Goal: Task Accomplishment & Management: Manage account settings

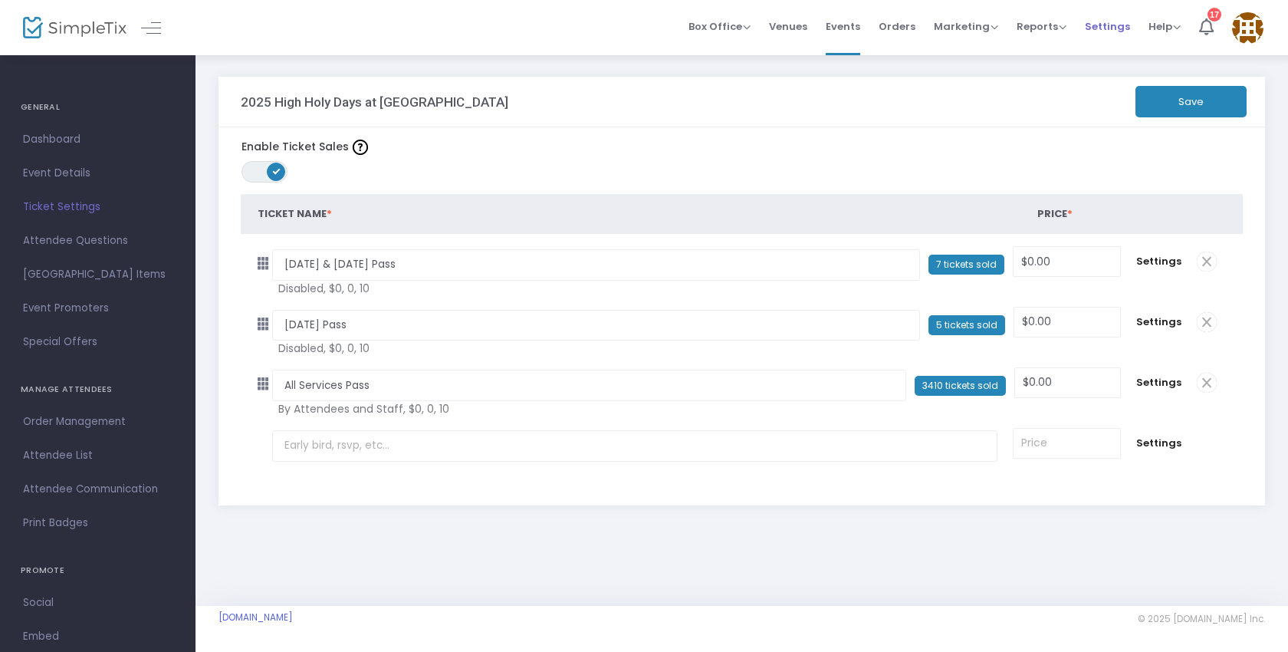
click at [1118, 31] on span "Settings" at bounding box center [1107, 26] width 45 height 39
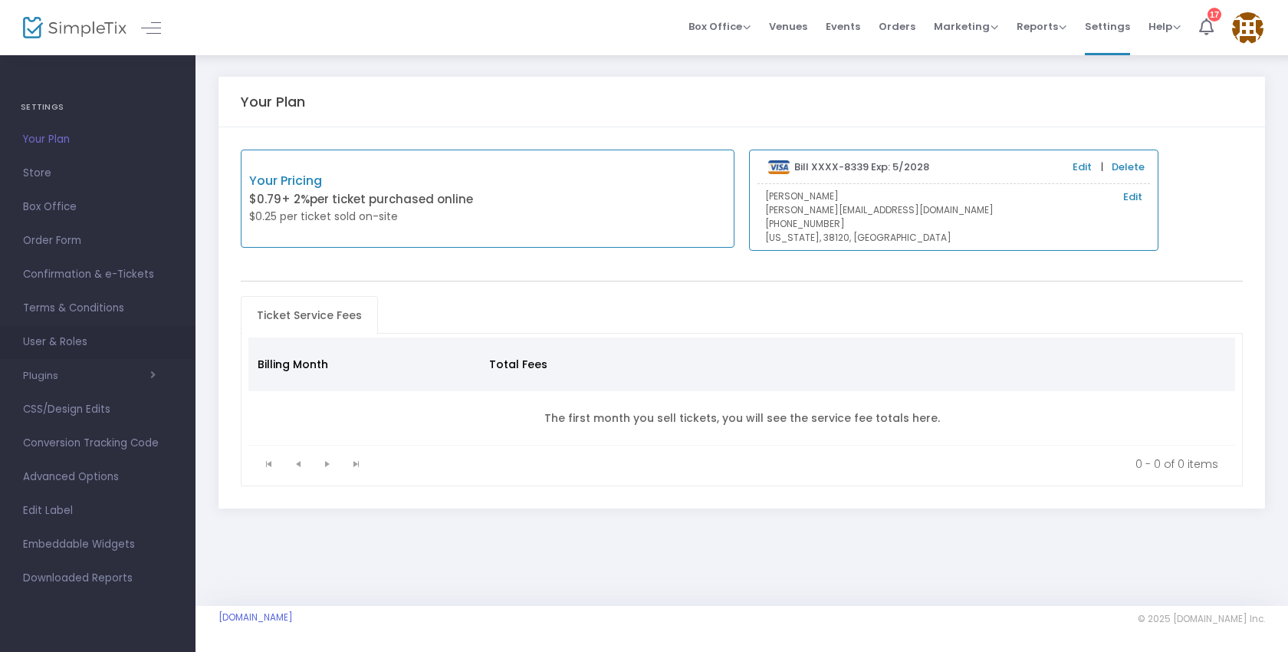
click at [64, 346] on span "User & Roles" at bounding box center [98, 342] width 150 height 20
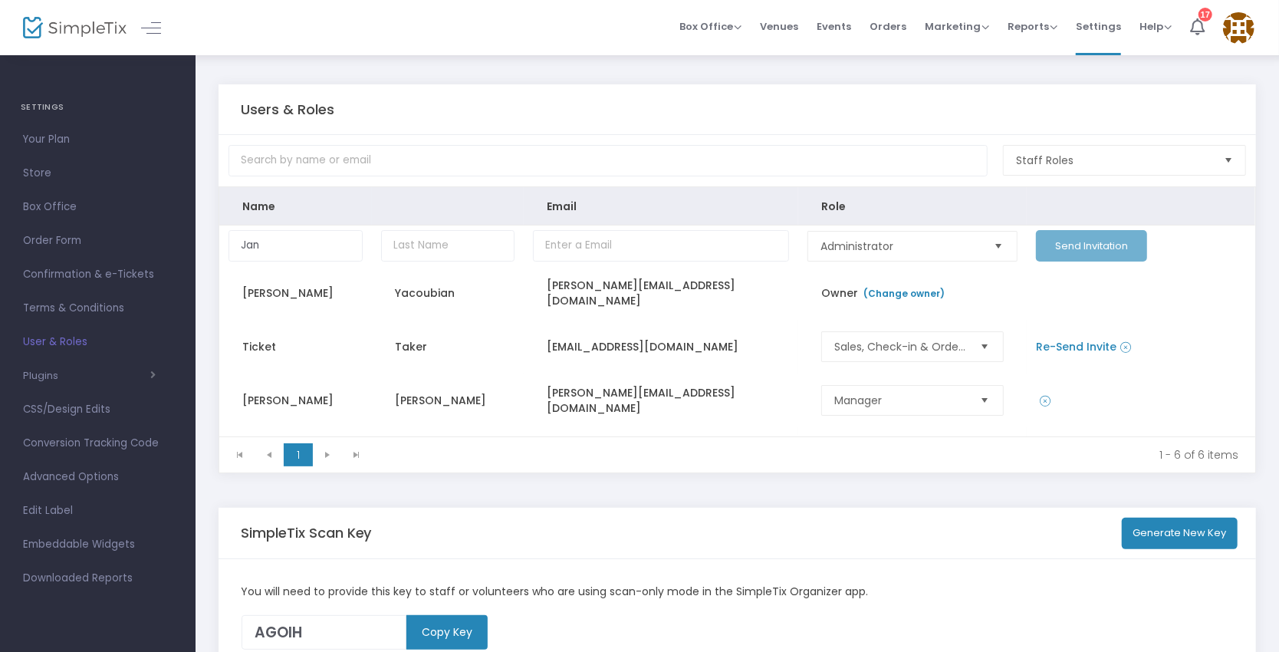
type input "Jan"
type input "[PERSON_NAME]"
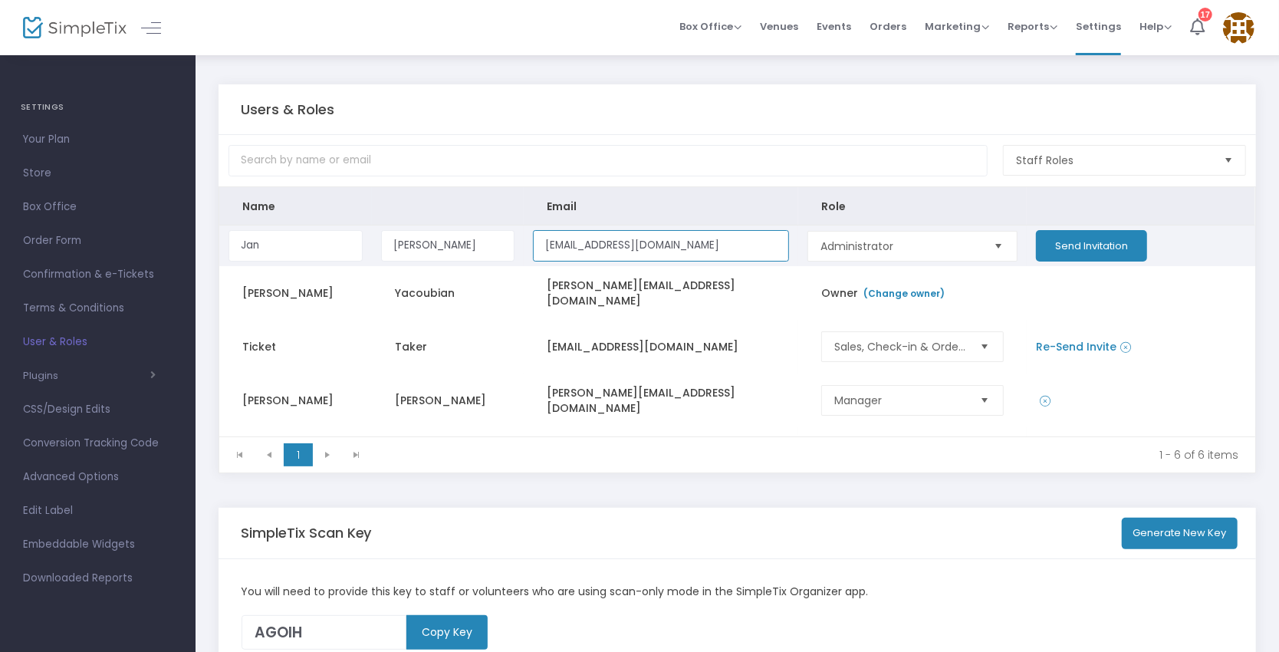
type input "[EMAIL_ADDRESS][DOMAIN_NAME]"
click at [1094, 248] on button "Send Invitation" at bounding box center [1091, 245] width 111 height 31
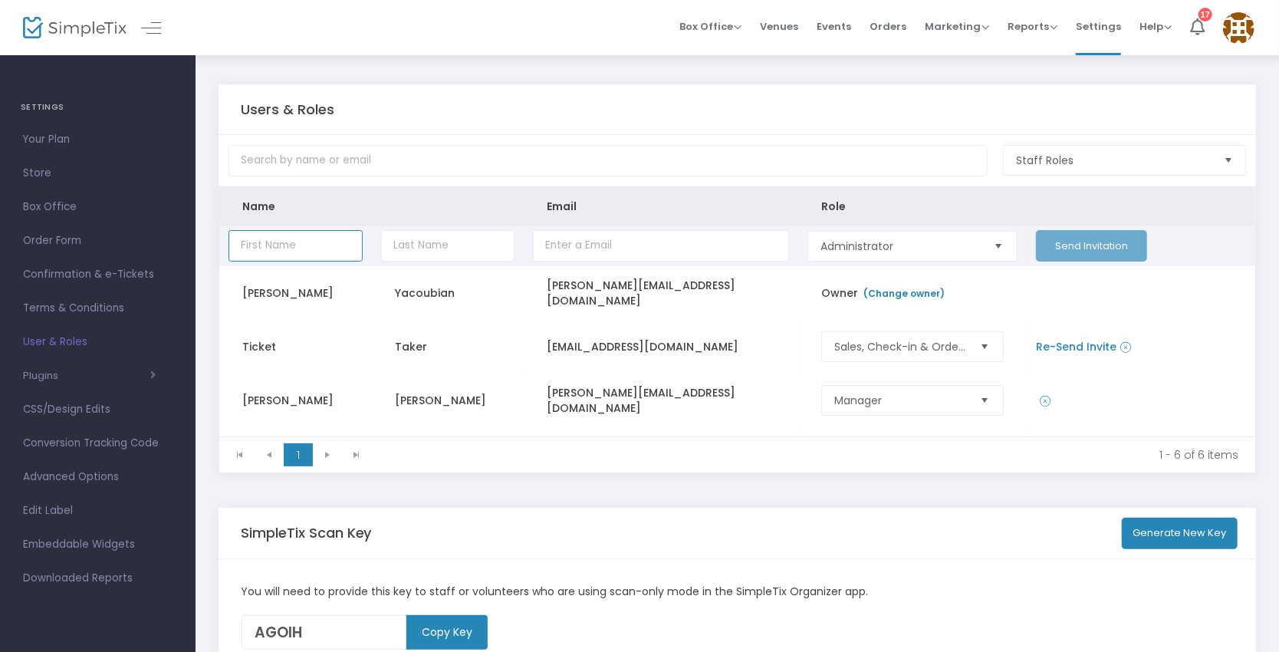
click at [304, 248] on input "Data table" at bounding box center [295, 245] width 134 height 31
type input "Jan"
type input "[PERSON_NAME]"
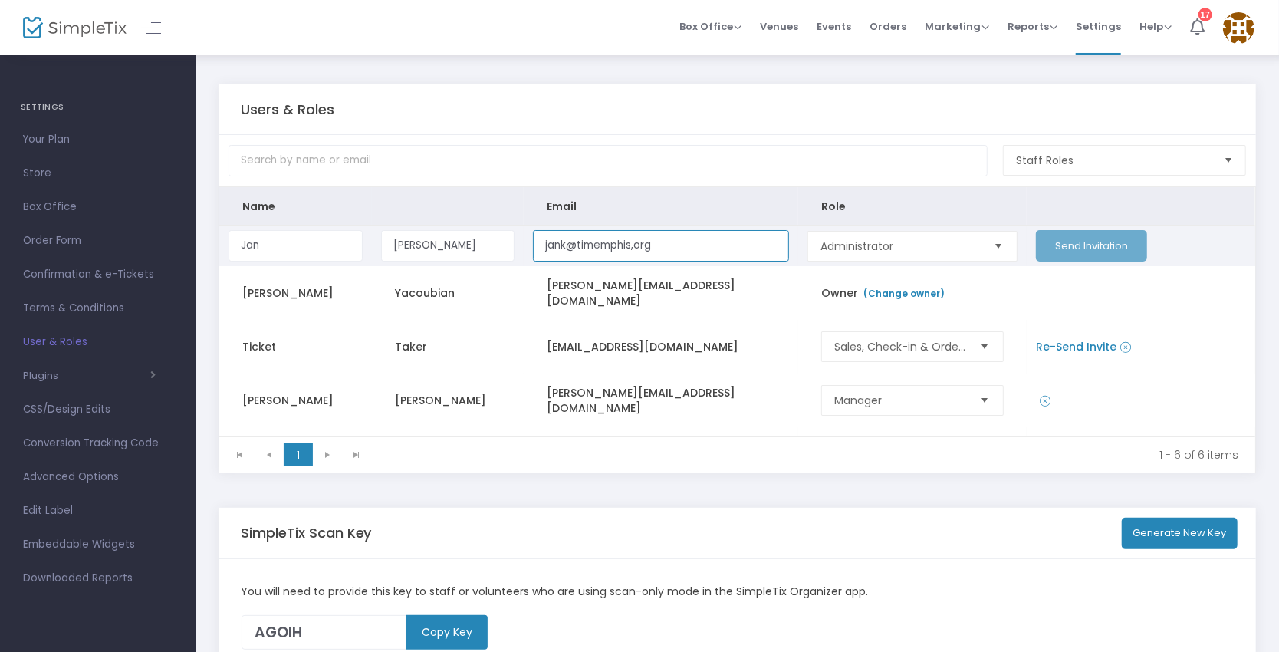
type input "jank@timemphis,org"
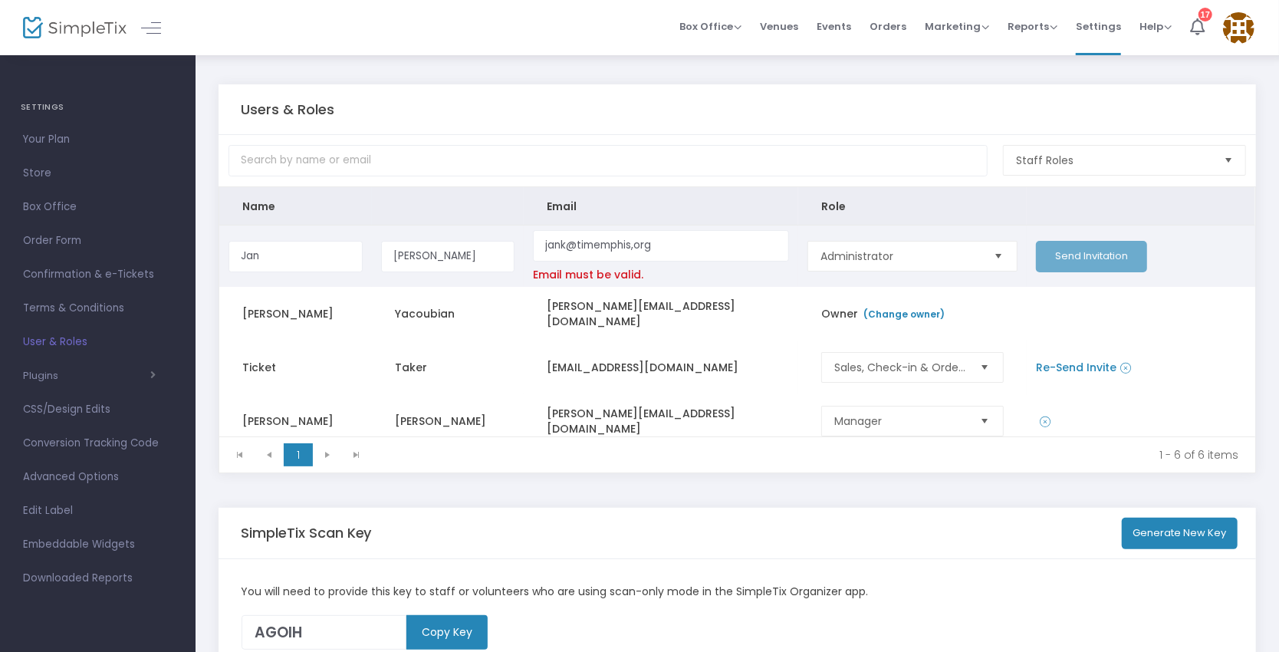
click at [1053, 245] on td "Send Invitation" at bounding box center [1141, 255] width 228 height 61
click at [641, 248] on input "jank@timemphis,org" at bounding box center [661, 245] width 256 height 31
click at [669, 247] on input "jank@timemphis,org" at bounding box center [661, 245] width 256 height 31
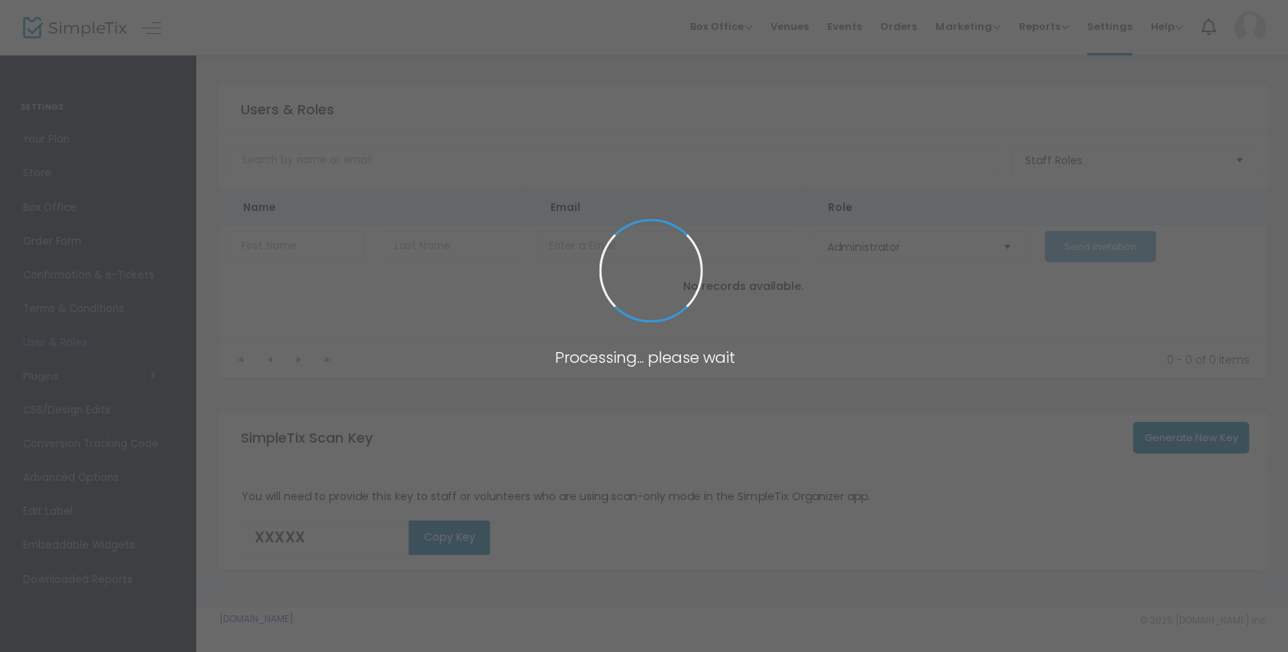
type input "AGOIH"
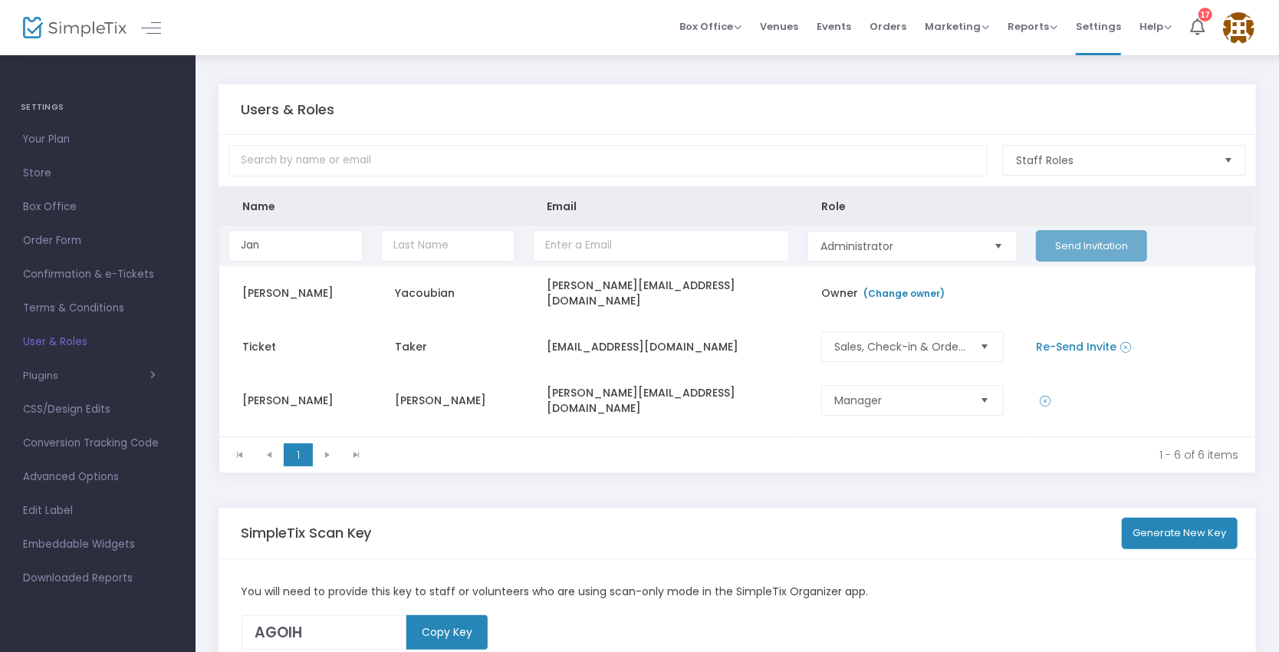
type input "Jan"
type input "[PERSON_NAME]"
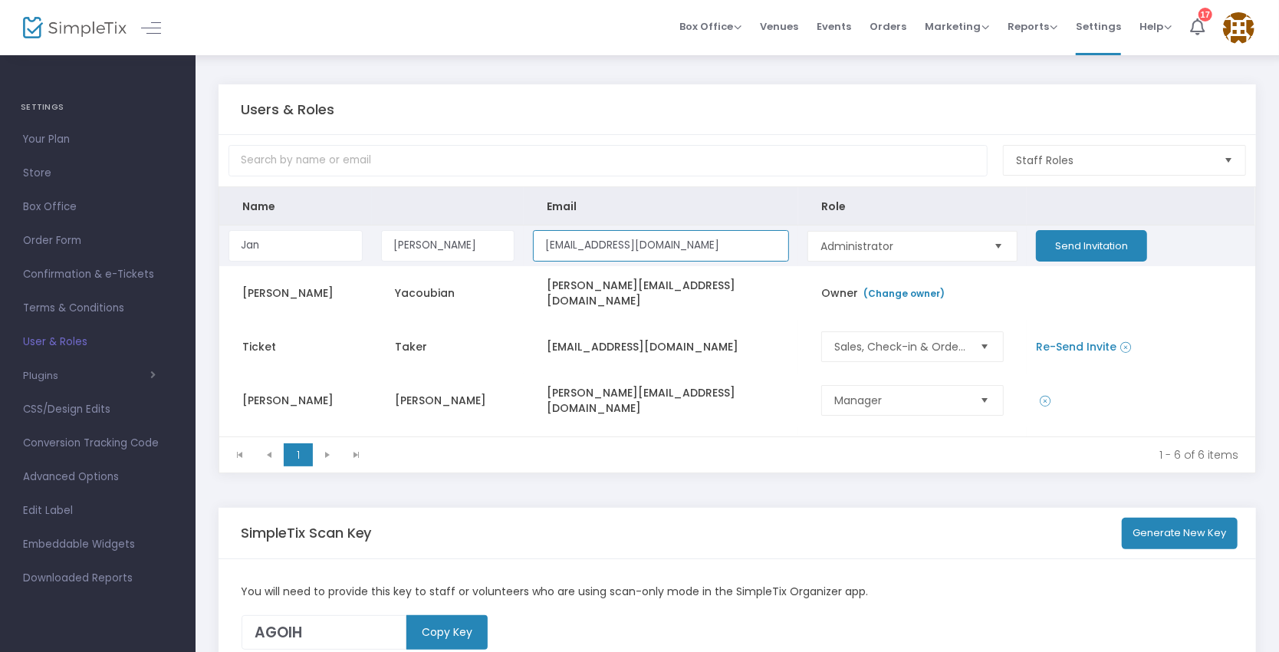
type input "[EMAIL_ADDRESS][DOMAIN_NAME]"
click at [1069, 250] on button "Send Invitation" at bounding box center [1091, 245] width 111 height 31
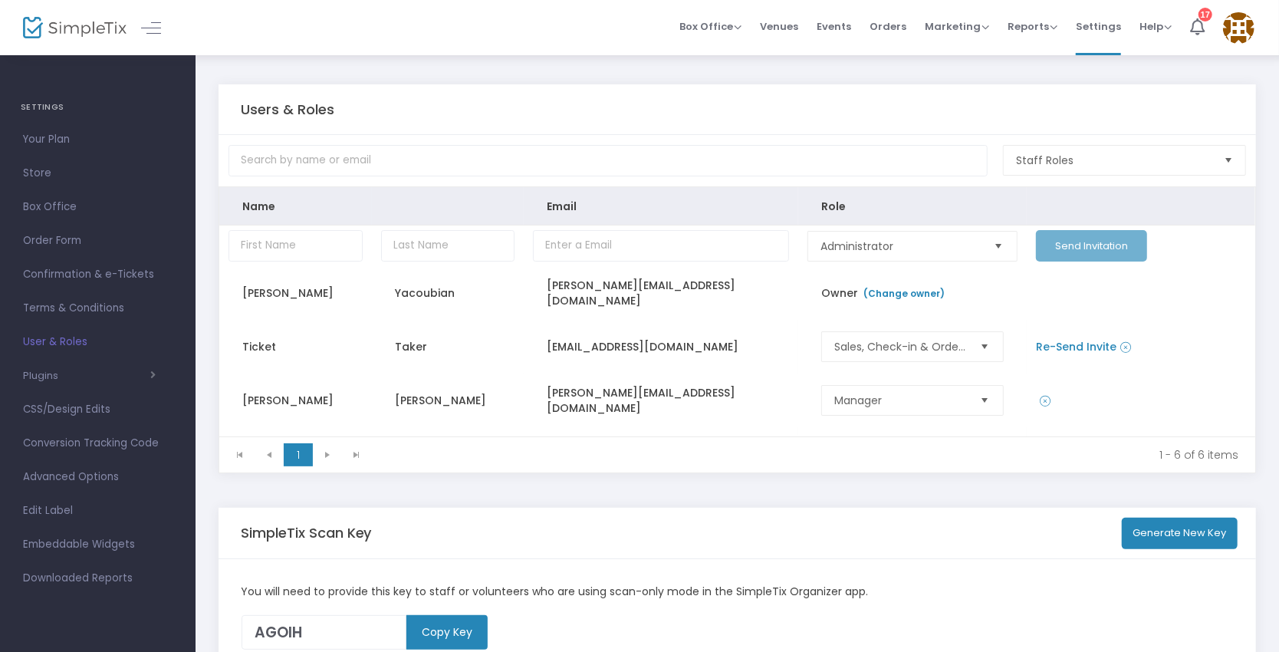
click at [327, 458] on kendo-pager-next-buttons at bounding box center [342, 454] width 58 height 23
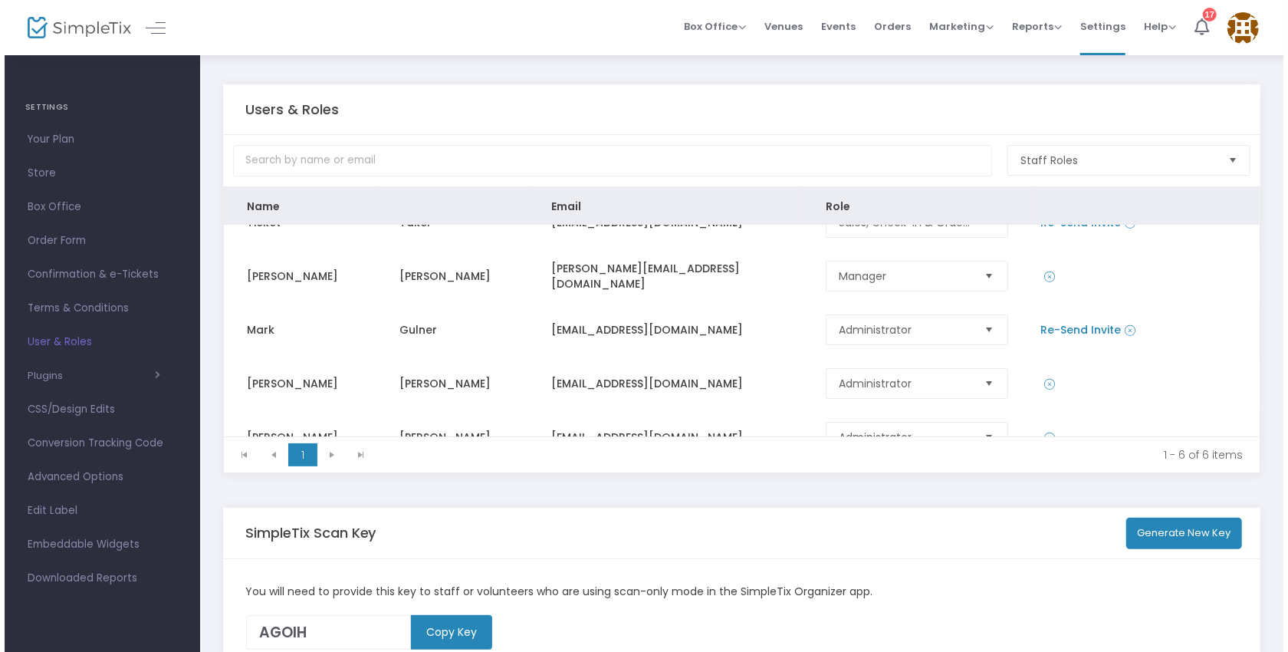
scroll to position [143, 0]
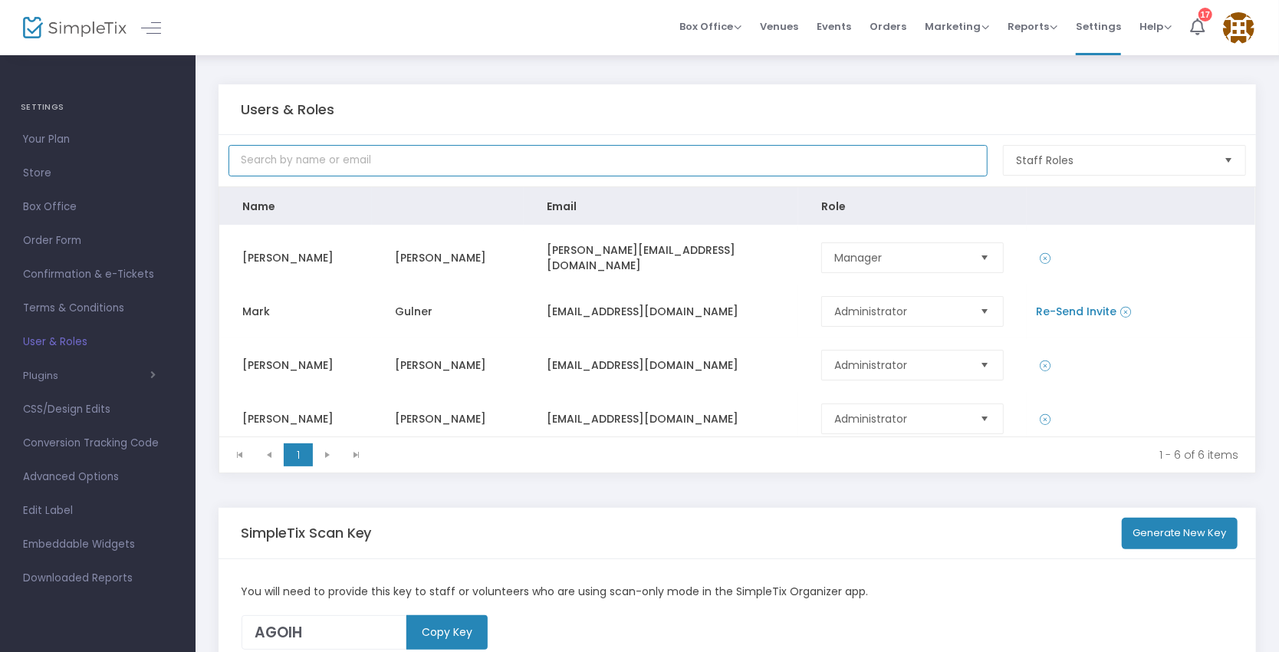
click at [498, 167] on input "text" at bounding box center [607, 160] width 759 height 31
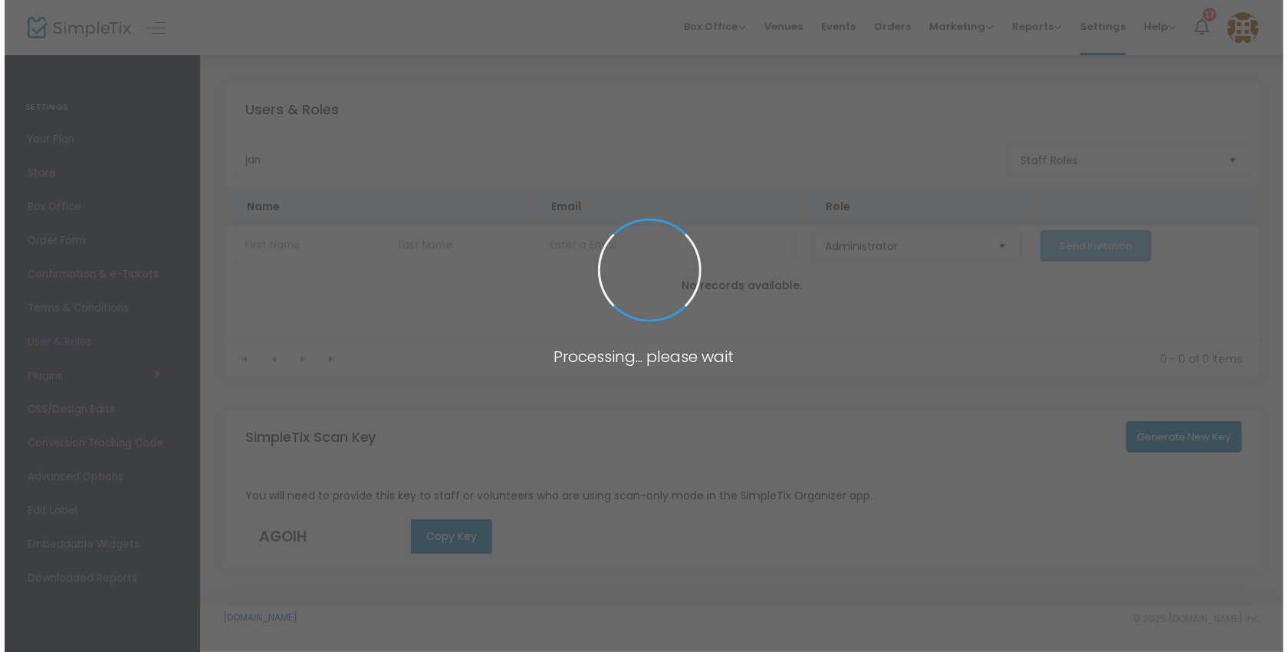
scroll to position [0, 0]
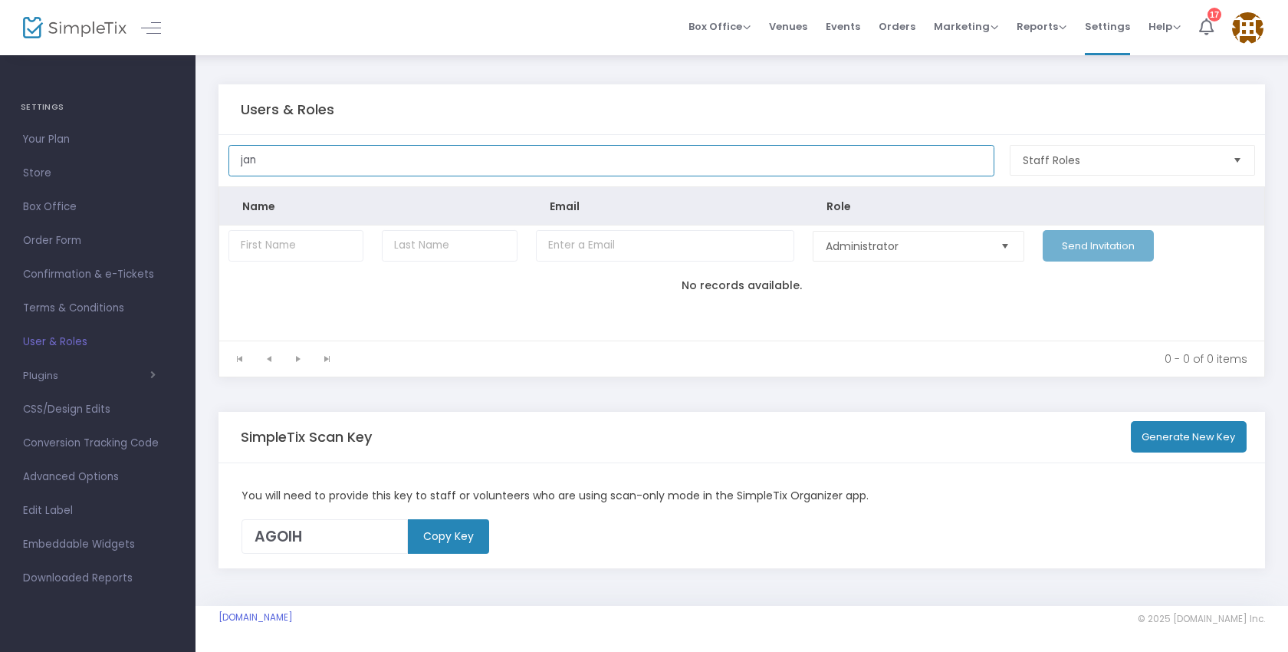
click at [312, 166] on input "jan" at bounding box center [611, 160] width 766 height 31
type input "[EMAIL_ADDRESS][DOMAIN_NAME]"
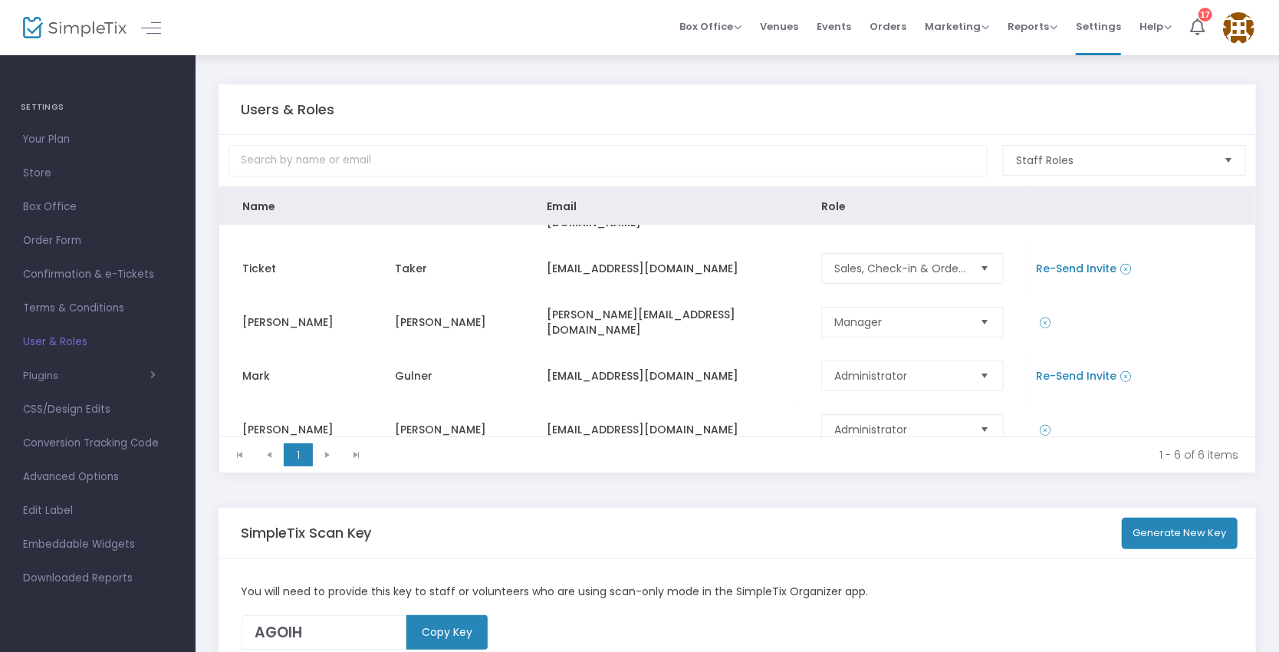
scroll to position [143, 0]
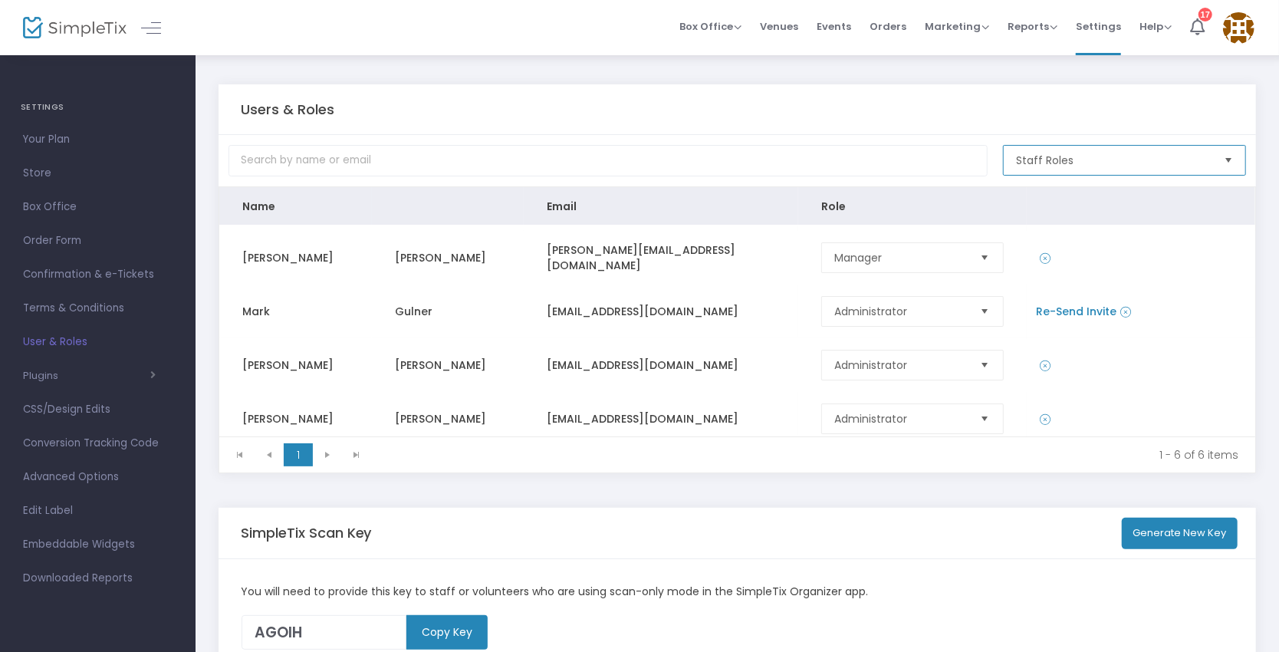
click at [1043, 158] on span "Staff Roles" at bounding box center [1114, 160] width 196 height 15
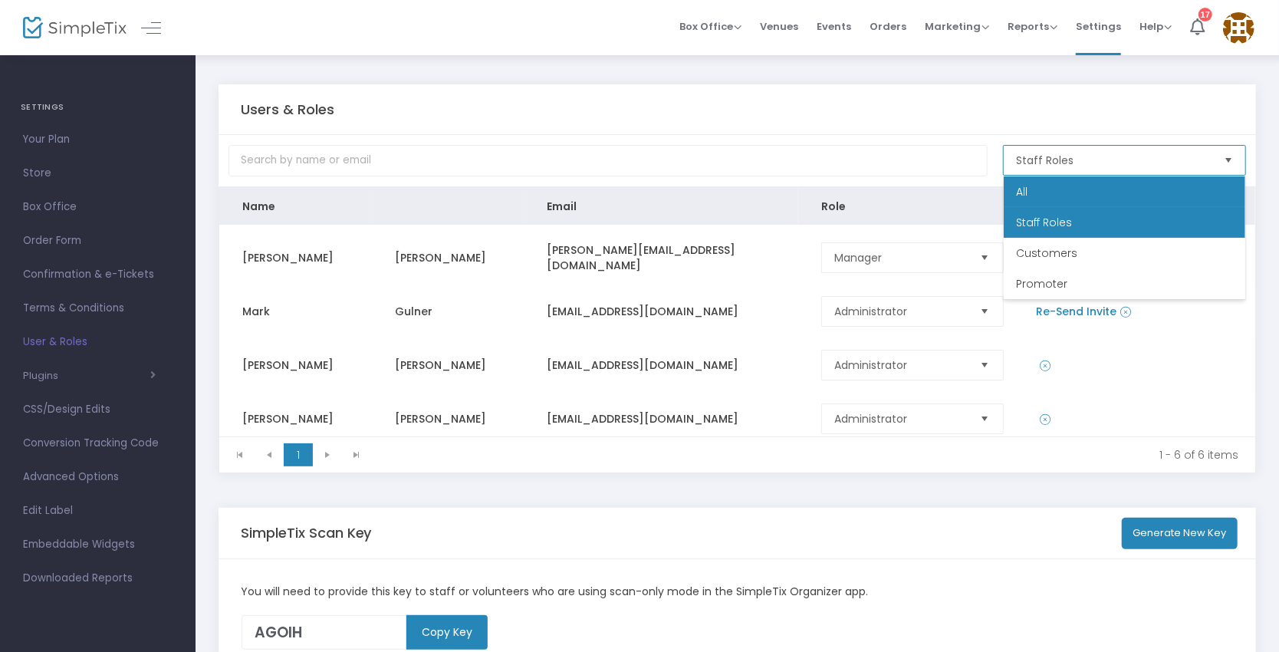
click at [1033, 196] on li "All" at bounding box center [1125, 191] width 242 height 31
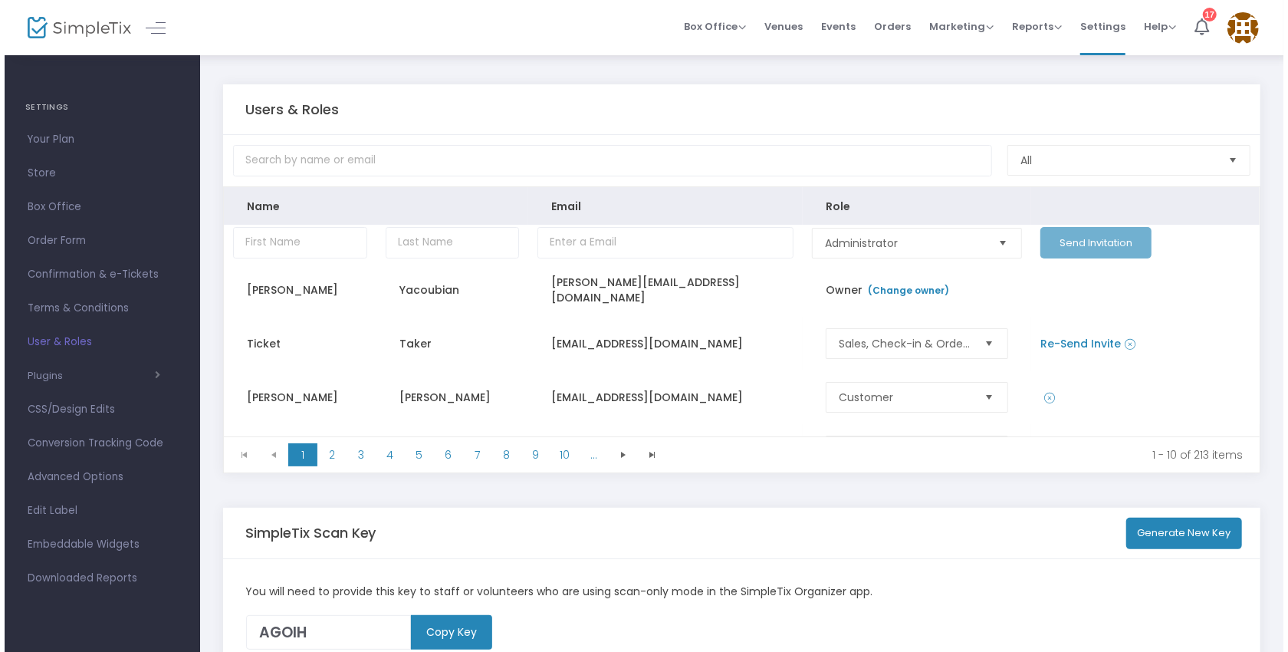
scroll to position [0, 0]
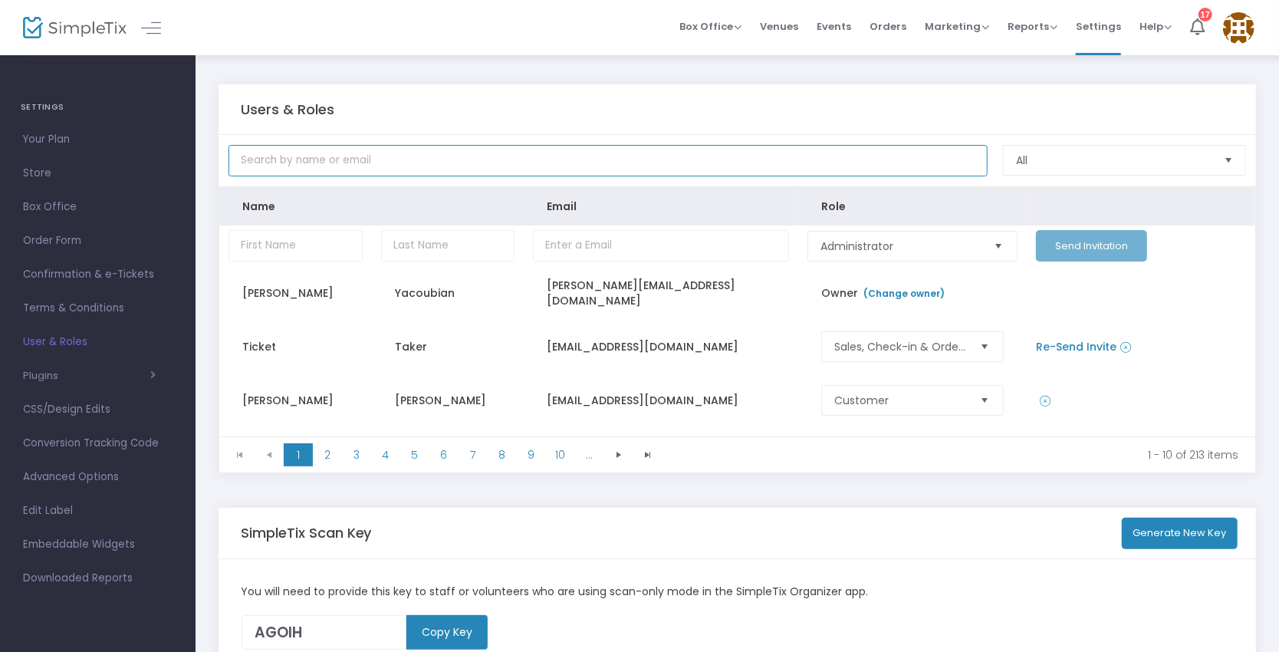
click at [433, 170] on input "text" at bounding box center [607, 160] width 759 height 31
type input "[PERSON_NAME]"
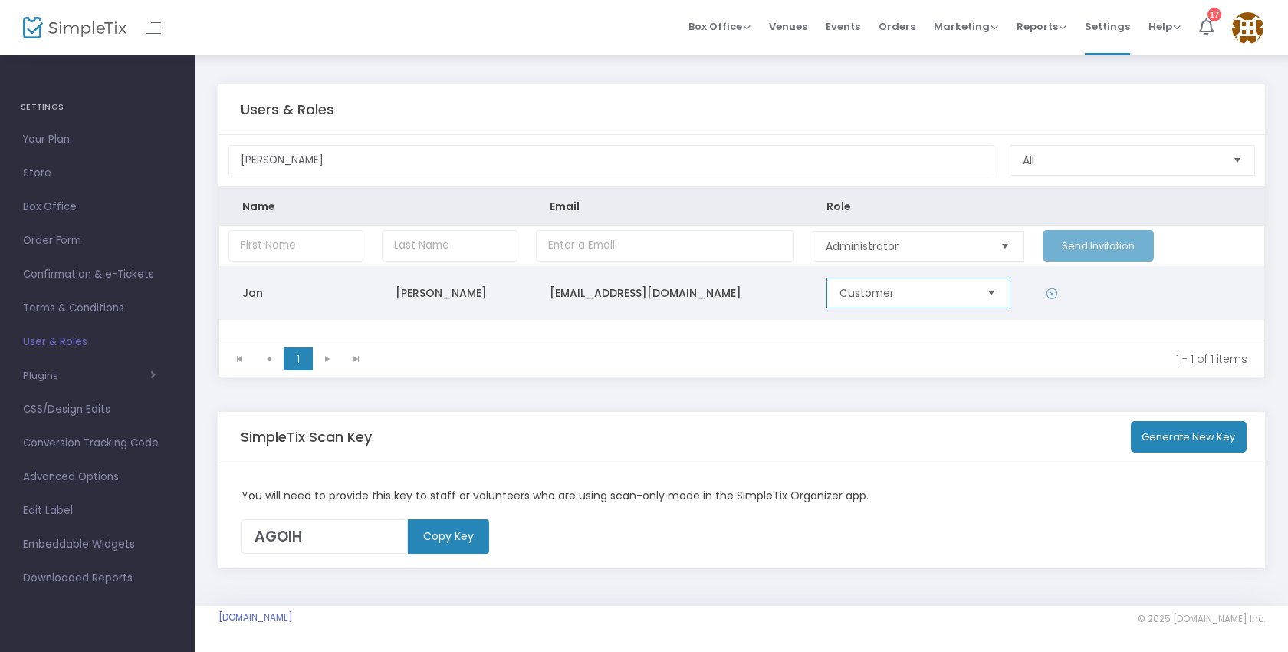
click at [941, 289] on span "Customer" at bounding box center [906, 292] width 133 height 15
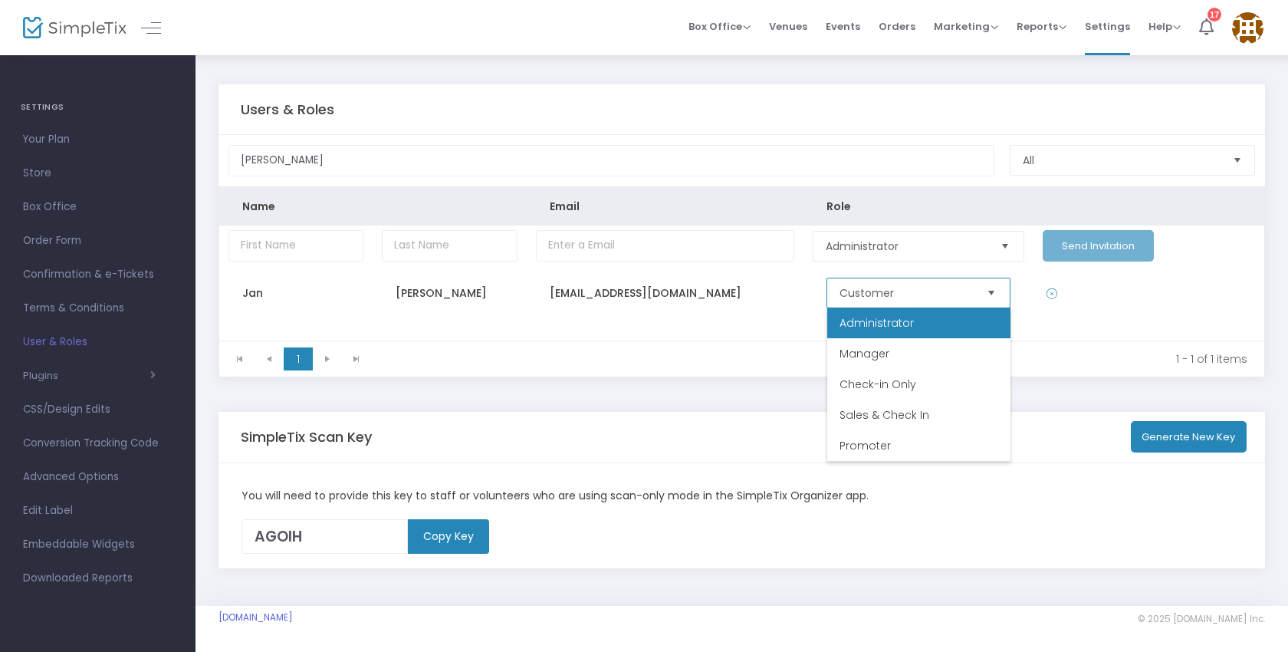
click at [922, 314] on li "Administrator" at bounding box center [918, 322] width 183 height 31
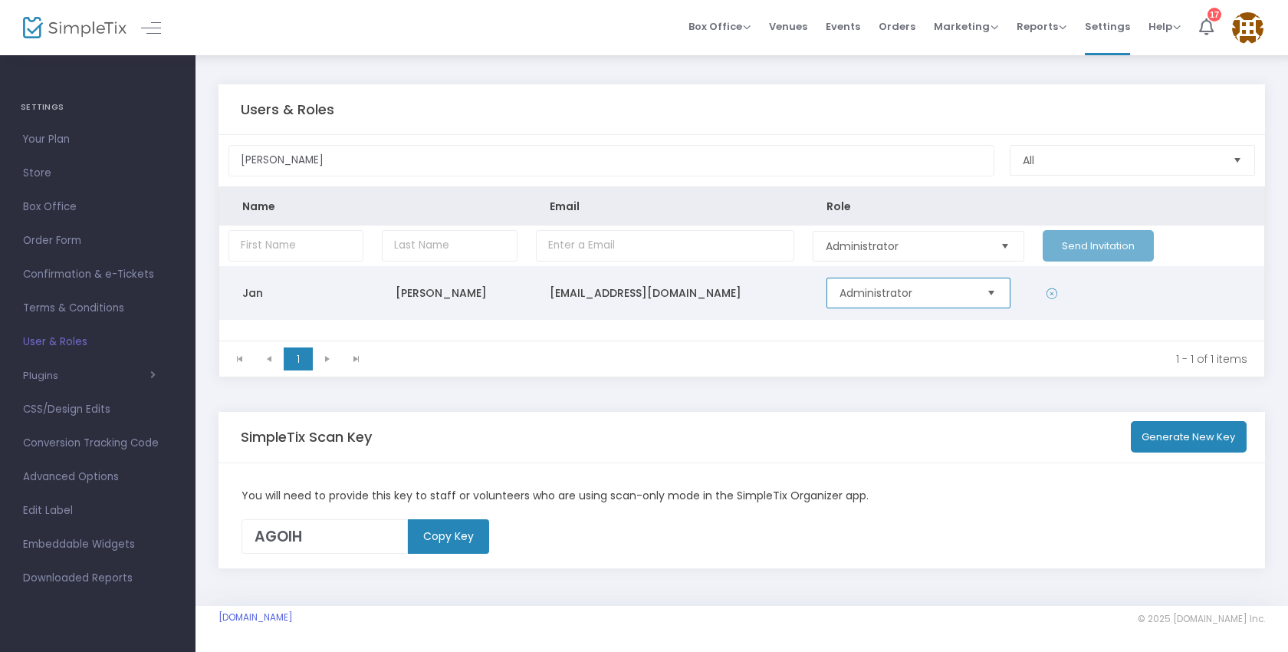
click at [997, 295] on span "Select" at bounding box center [991, 293] width 25 height 25
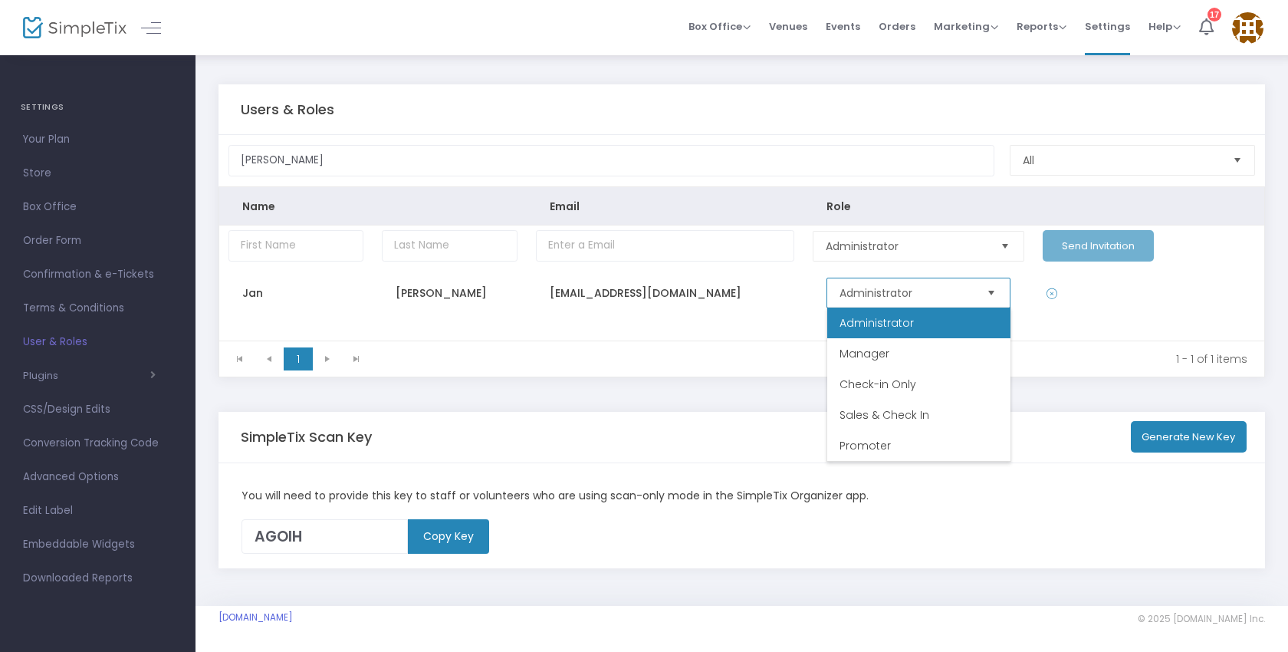
click at [981, 316] on li "Administrator" at bounding box center [918, 322] width 183 height 31
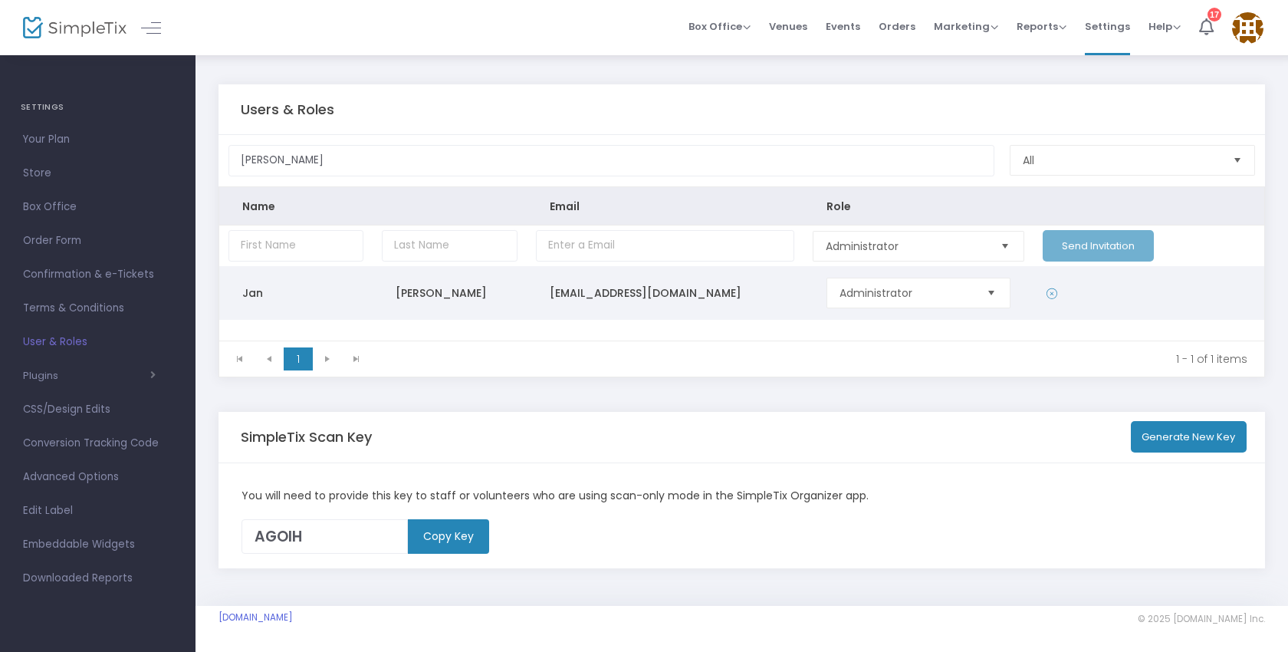
click at [1135, 281] on td "Data table" at bounding box center [1148, 293] width 231 height 54
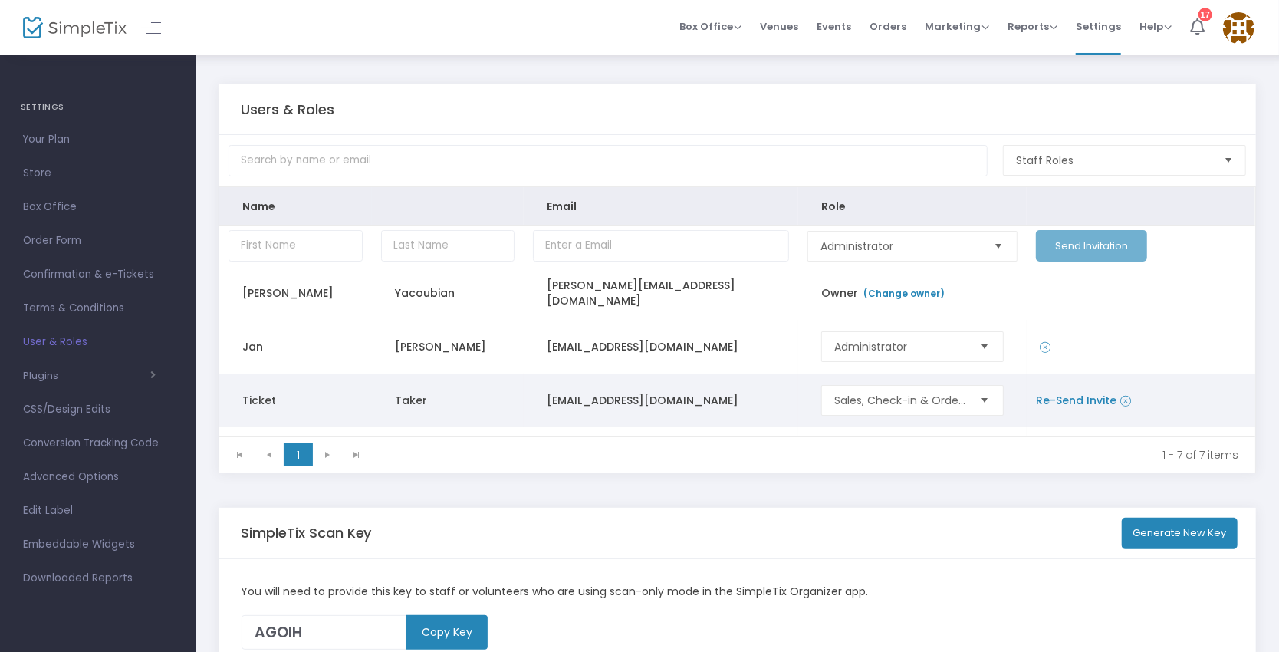
click at [1120, 394] on icon "Data table" at bounding box center [1125, 400] width 11 height 15
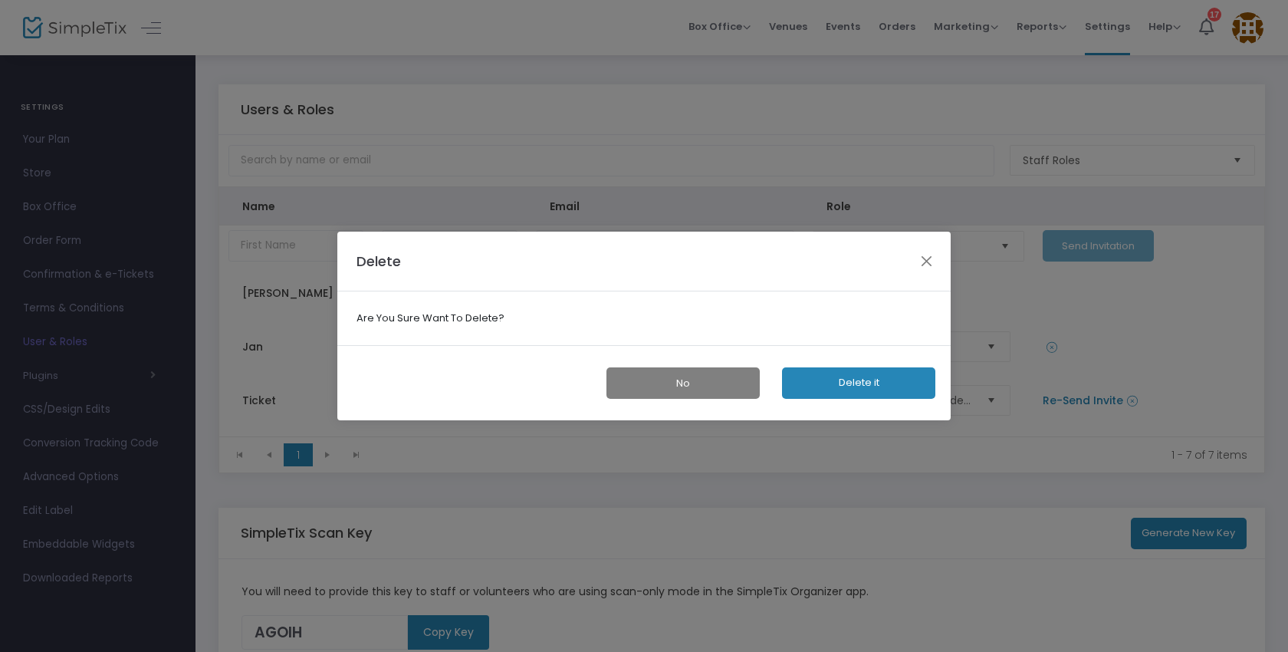
click at [731, 391] on button "No" at bounding box center [682, 382] width 153 height 31
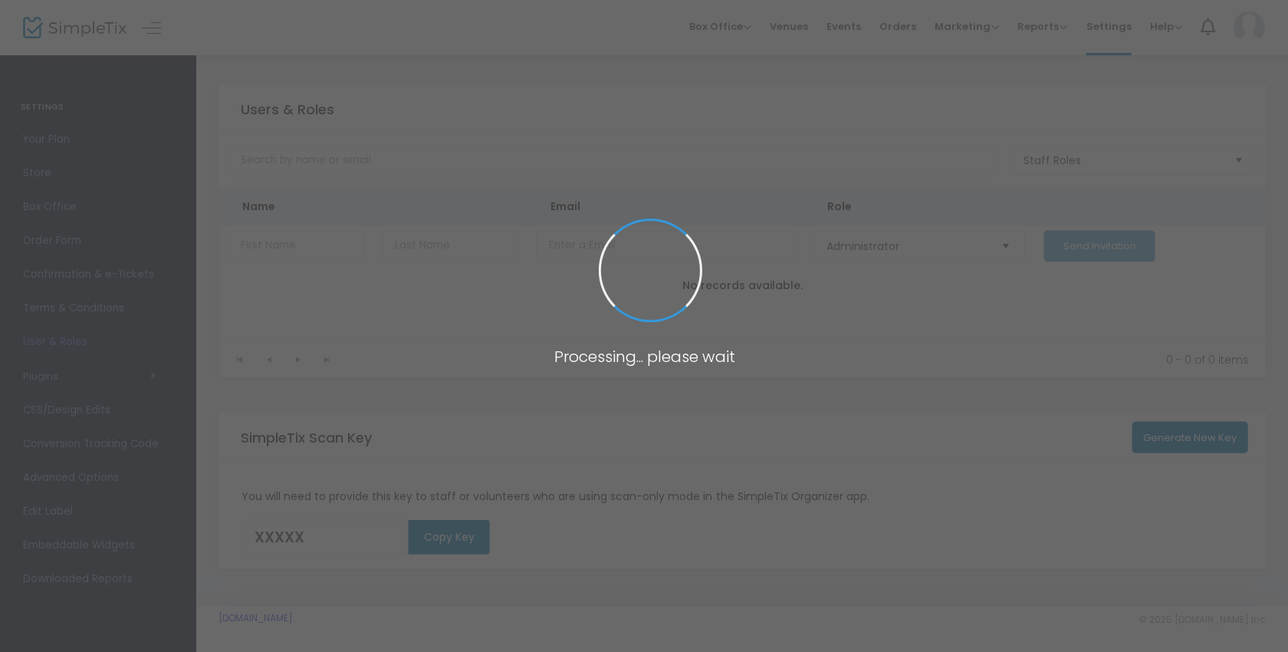
type input "AGOIH"
